Goal: Check status: Check status

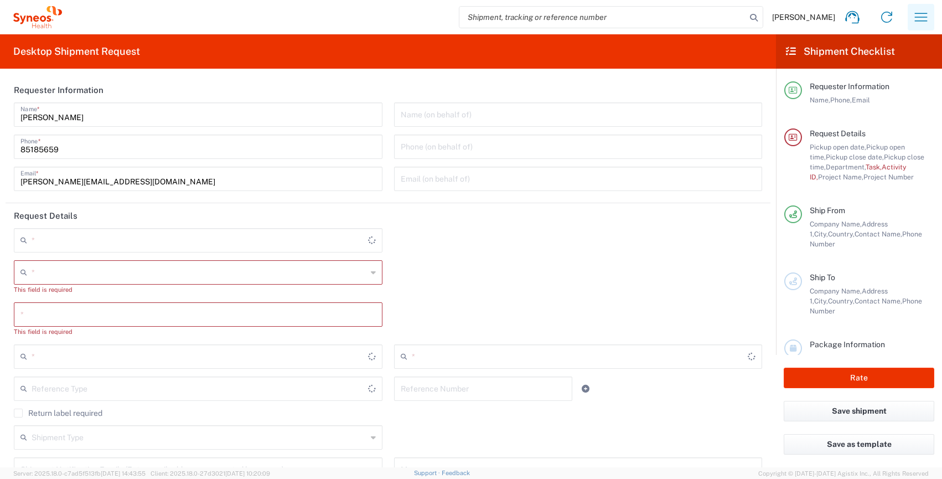
click at [923, 15] on icon "button" at bounding box center [921, 17] width 18 height 18
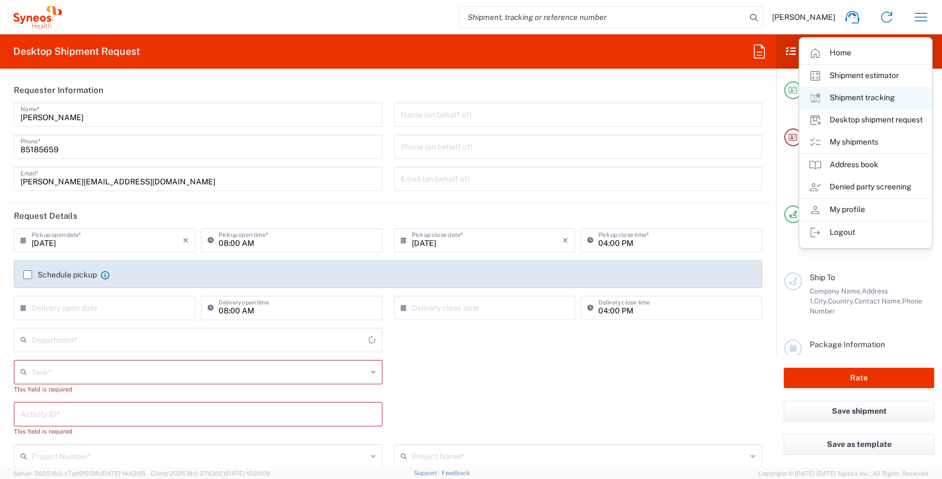
type input "4510"
type input "[GEOGRAPHIC_DATA]"
click at [864, 137] on link "My shipments" at bounding box center [865, 142] width 132 height 22
type input "Syneos Health Singapore PteLtd"
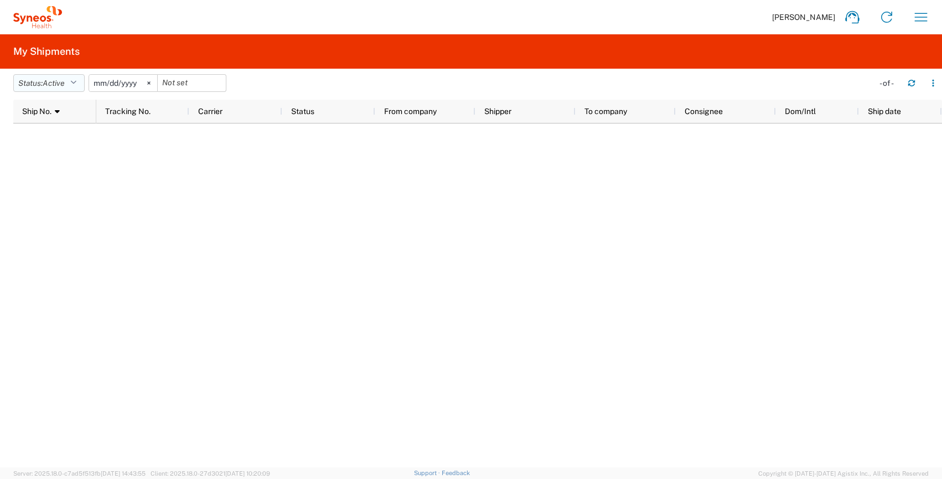
click at [81, 84] on button "Status: Active" at bounding box center [48, 83] width 71 height 18
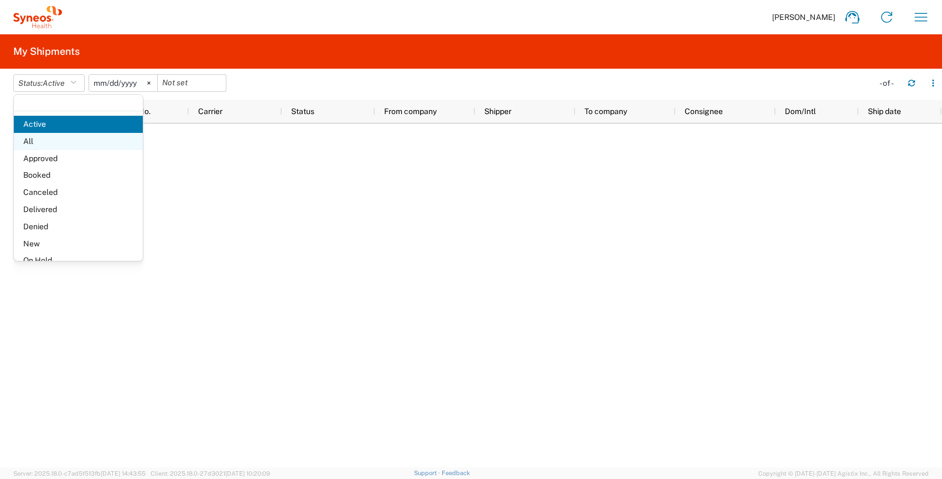
click at [46, 140] on span "All" at bounding box center [78, 141] width 129 height 17
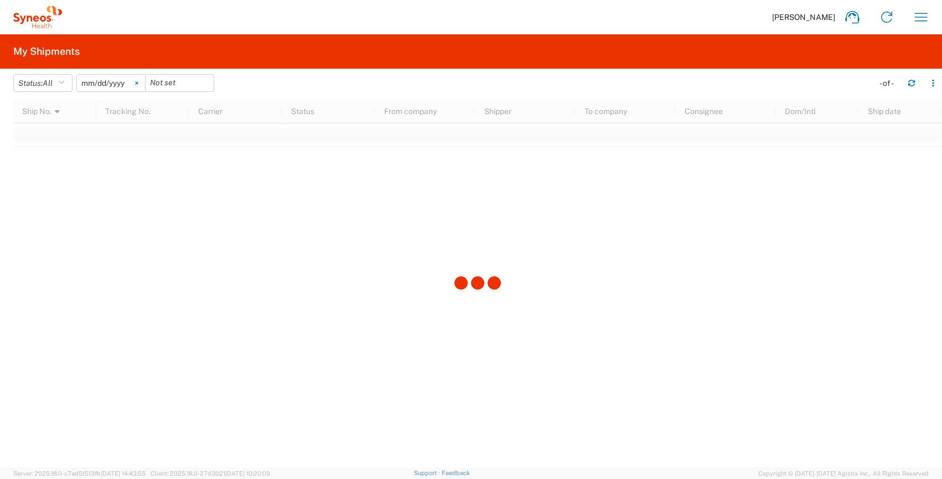
click at [138, 84] on icon at bounding box center [136, 83] width 3 height 3
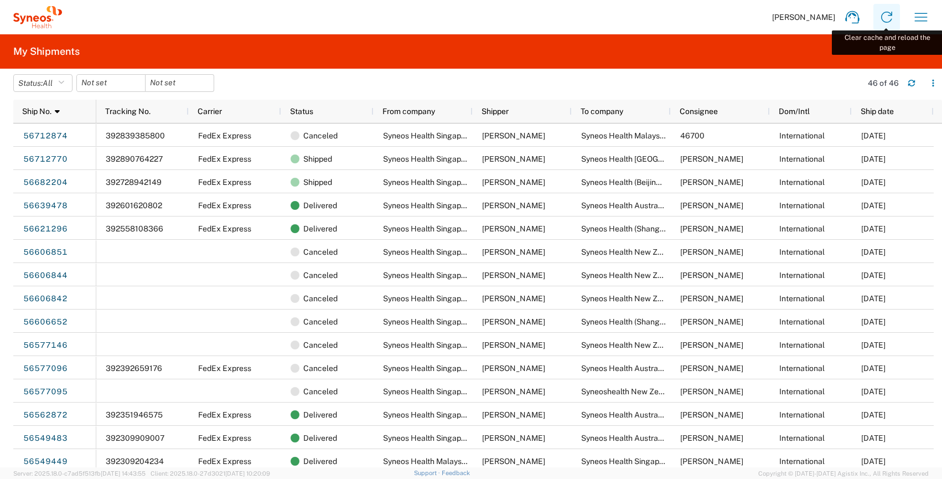
click at [885, 10] on icon at bounding box center [886, 17] width 18 height 18
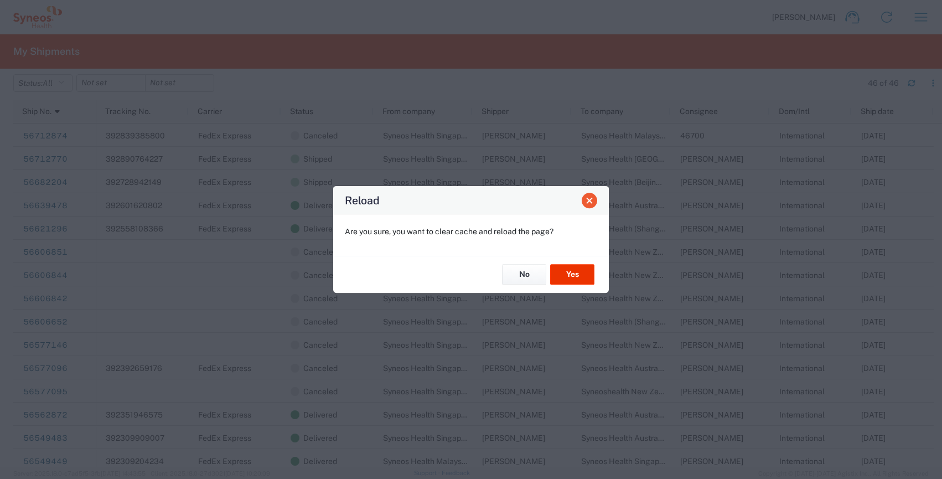
click at [590, 201] on span "Close" at bounding box center [589, 200] width 8 height 8
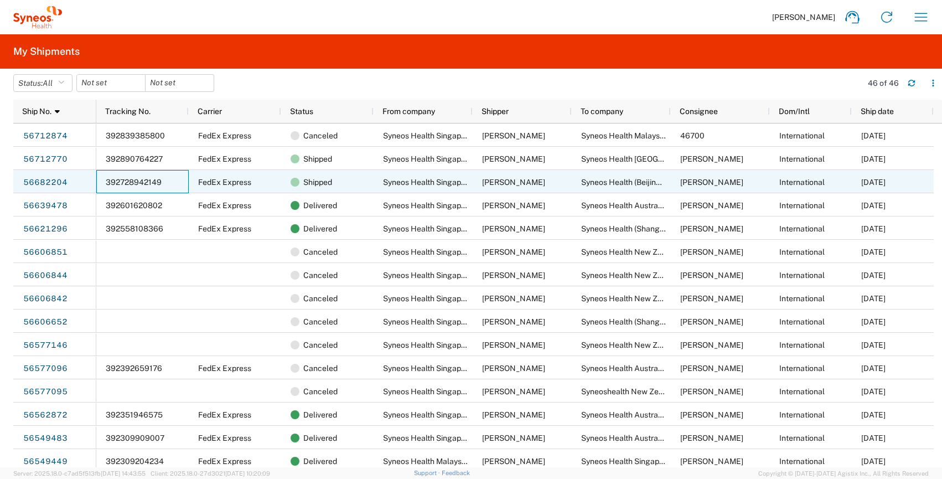
click at [174, 184] on div "392728942149" at bounding box center [142, 181] width 92 height 23
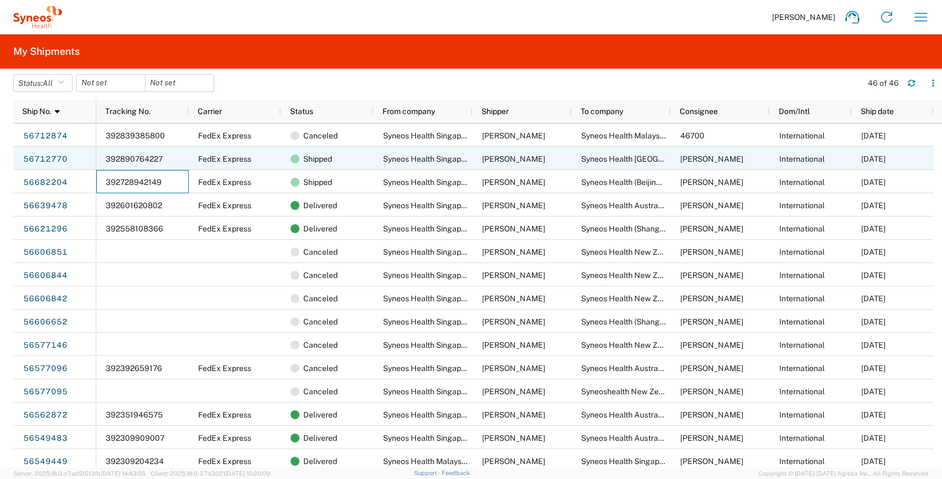
click at [173, 157] on div "392890764227" at bounding box center [142, 158] width 92 height 23
